Goal: Task Accomplishment & Management: Complete application form

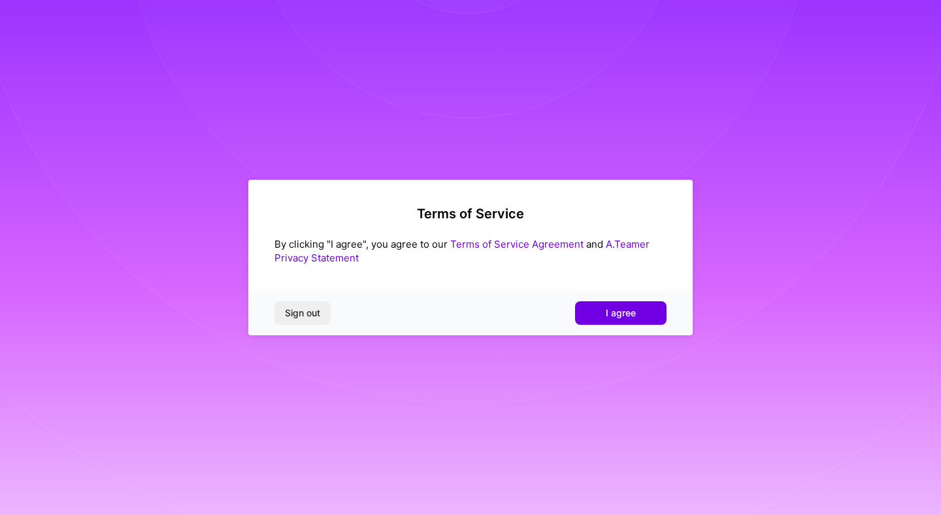
click at [588, 299] on div "Sign out I agree" at bounding box center [470, 313] width 444 height 44
click at [592, 307] on button "I agree" at bounding box center [620, 313] width 91 height 24
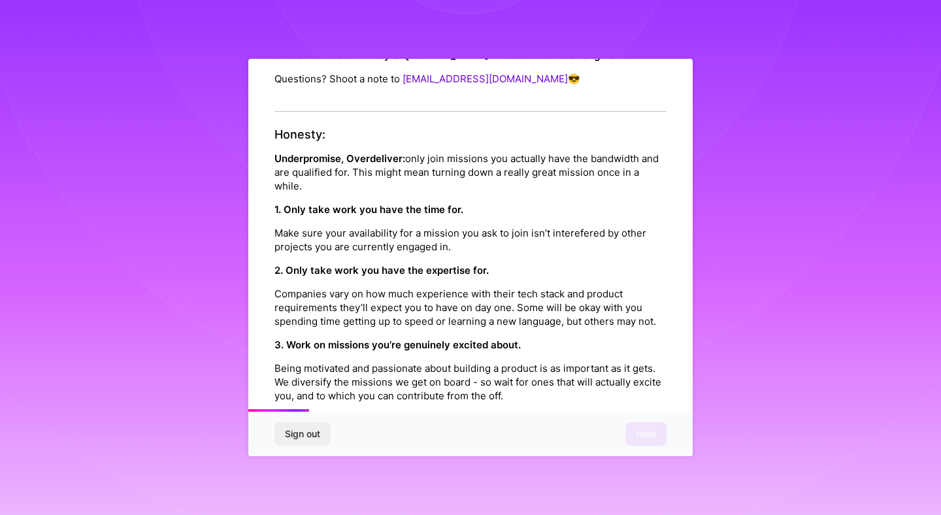
scroll to position [1455, 0]
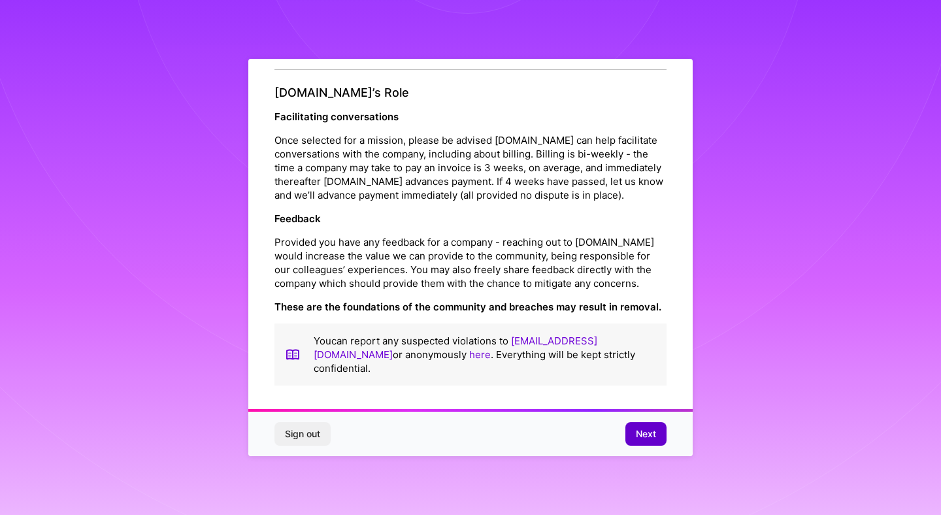
click at [645, 436] on span "Next" at bounding box center [646, 433] width 20 height 13
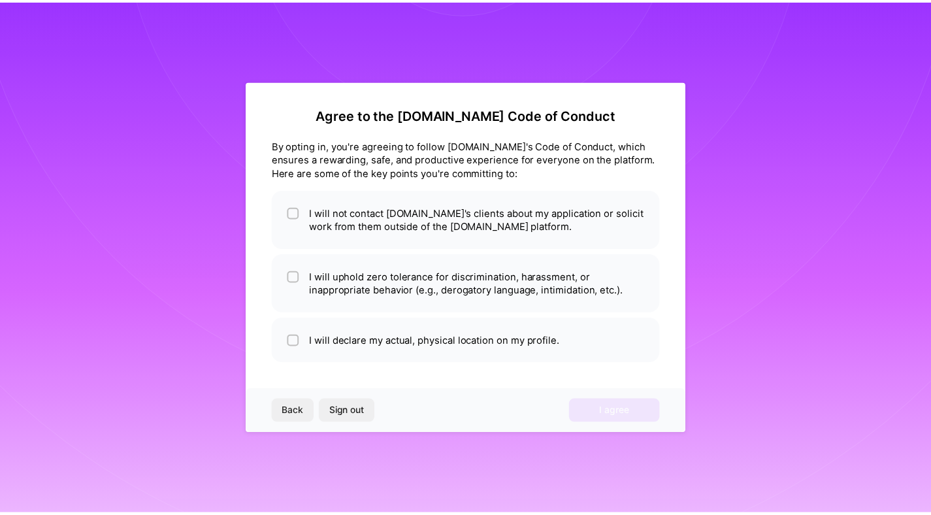
scroll to position [0, 0]
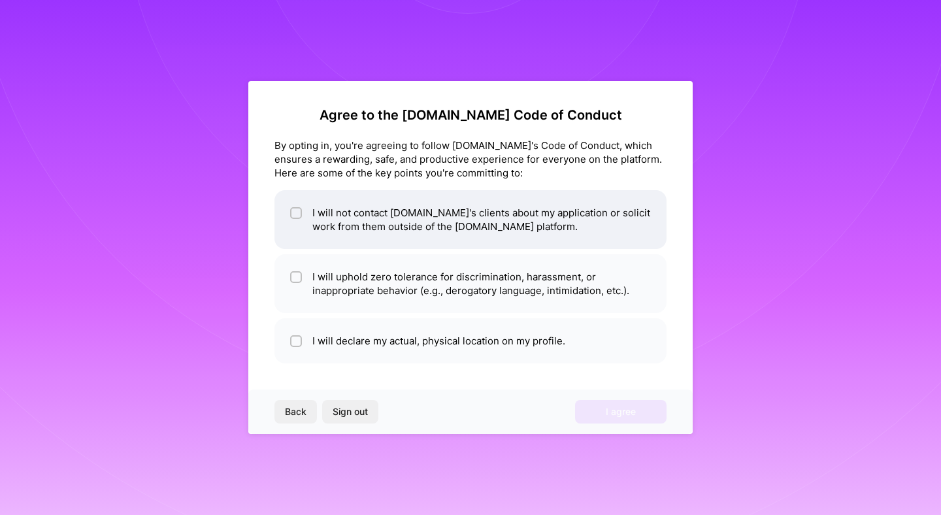
click at [421, 236] on li "I will not contact [DOMAIN_NAME]'s clients about my application or solicit work…" at bounding box center [470, 219] width 392 height 59
checkbox input "true"
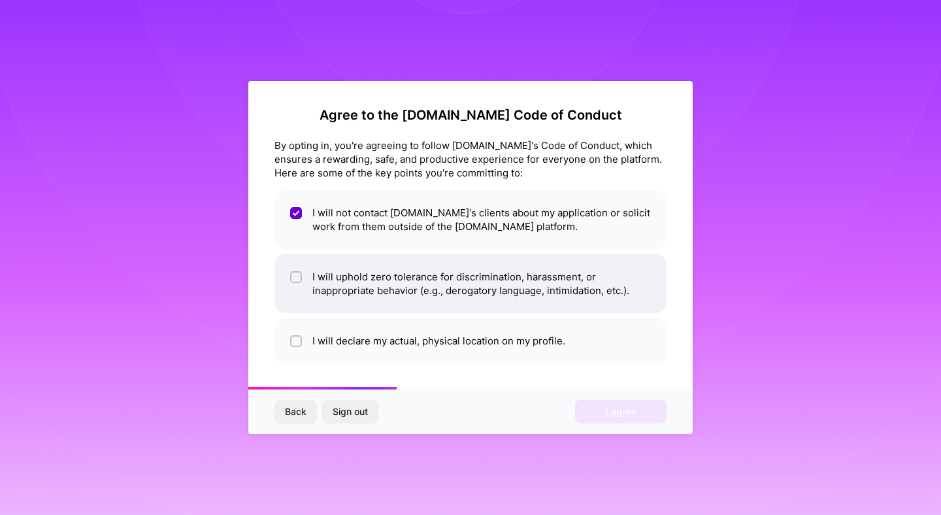
click at [444, 299] on li "I will uphold zero tolerance for discrimination, harassment, or inappropriate b…" at bounding box center [470, 283] width 392 height 59
checkbox input "true"
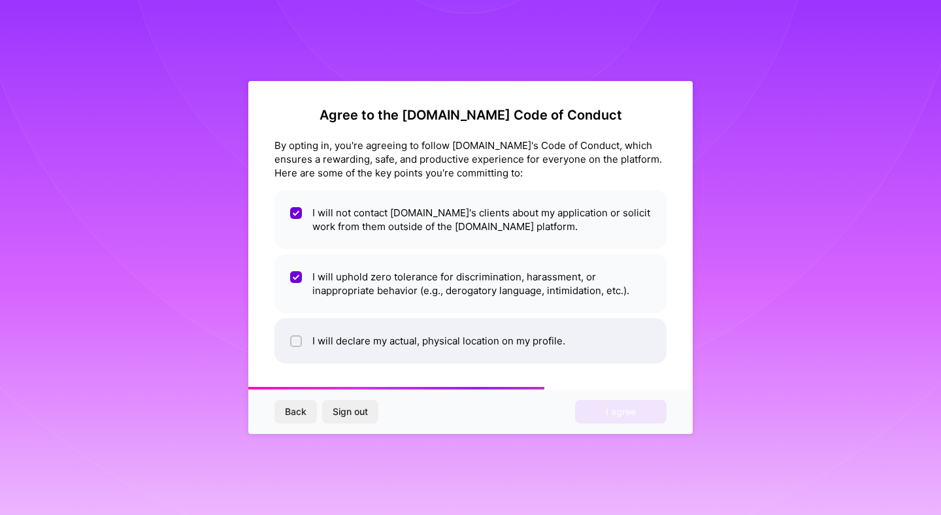
click at [442, 338] on li "I will declare my actual, physical location on my profile." at bounding box center [470, 340] width 392 height 45
checkbox input "true"
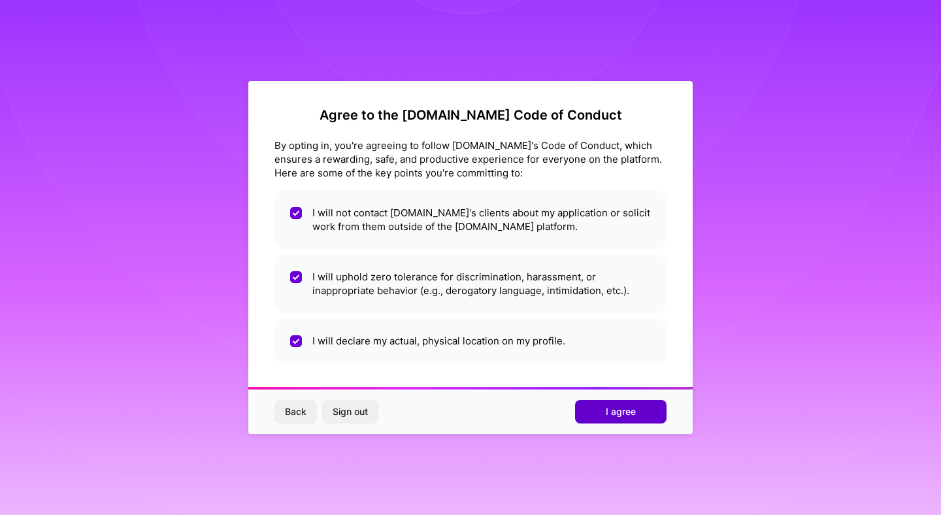
click at [610, 412] on span "I agree" at bounding box center [621, 411] width 30 height 13
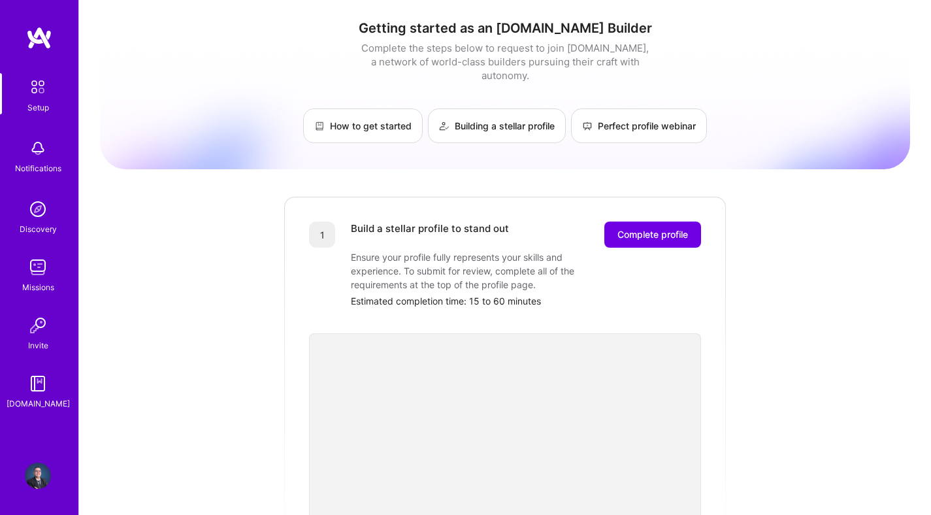
click at [41, 150] on img at bounding box center [38, 148] width 26 height 26
click at [44, 201] on img at bounding box center [38, 209] width 26 height 26
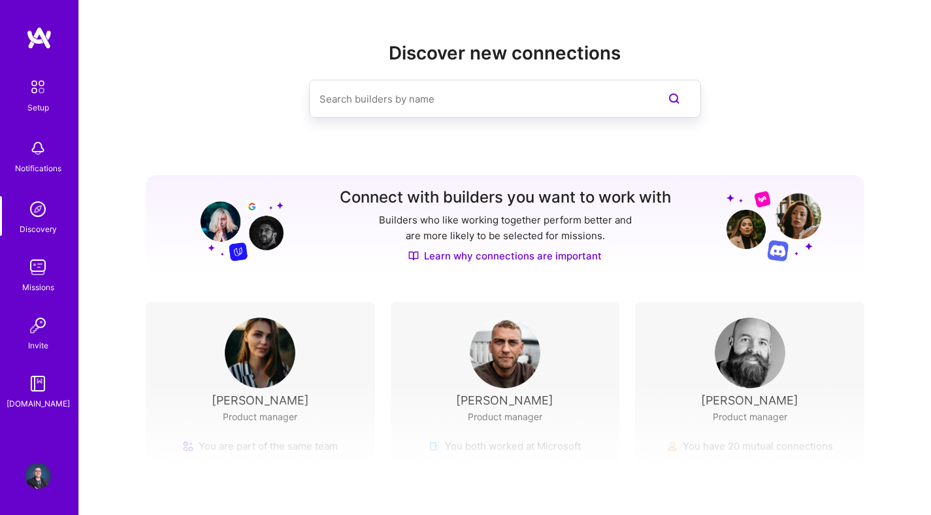
click at [41, 217] on img at bounding box center [38, 209] width 26 height 26
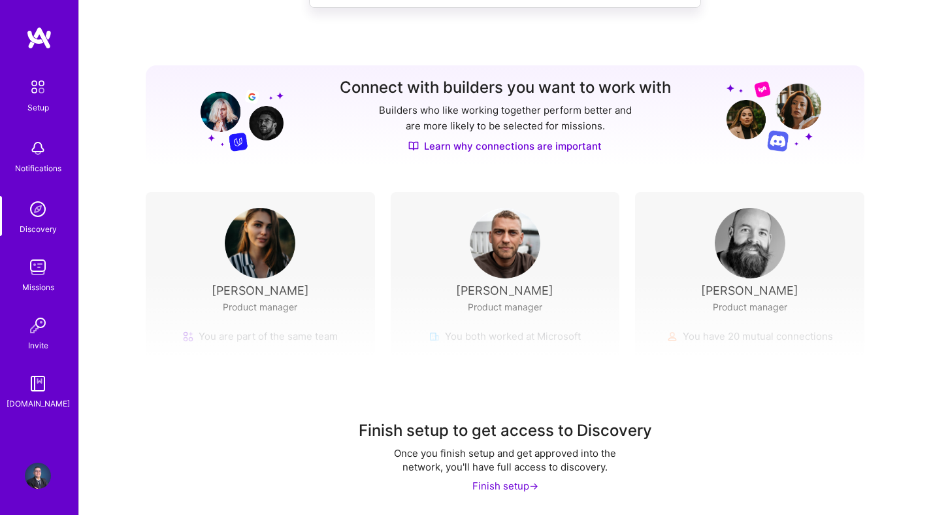
click at [521, 485] on div "Finish setup ->" at bounding box center [505, 486] width 66 height 14
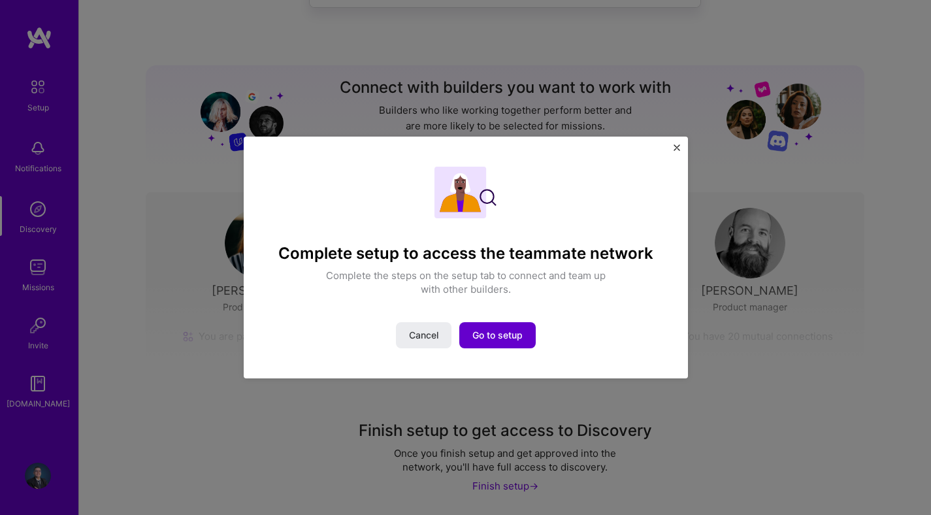
click at [502, 330] on span "Go to setup" at bounding box center [497, 335] width 50 height 13
